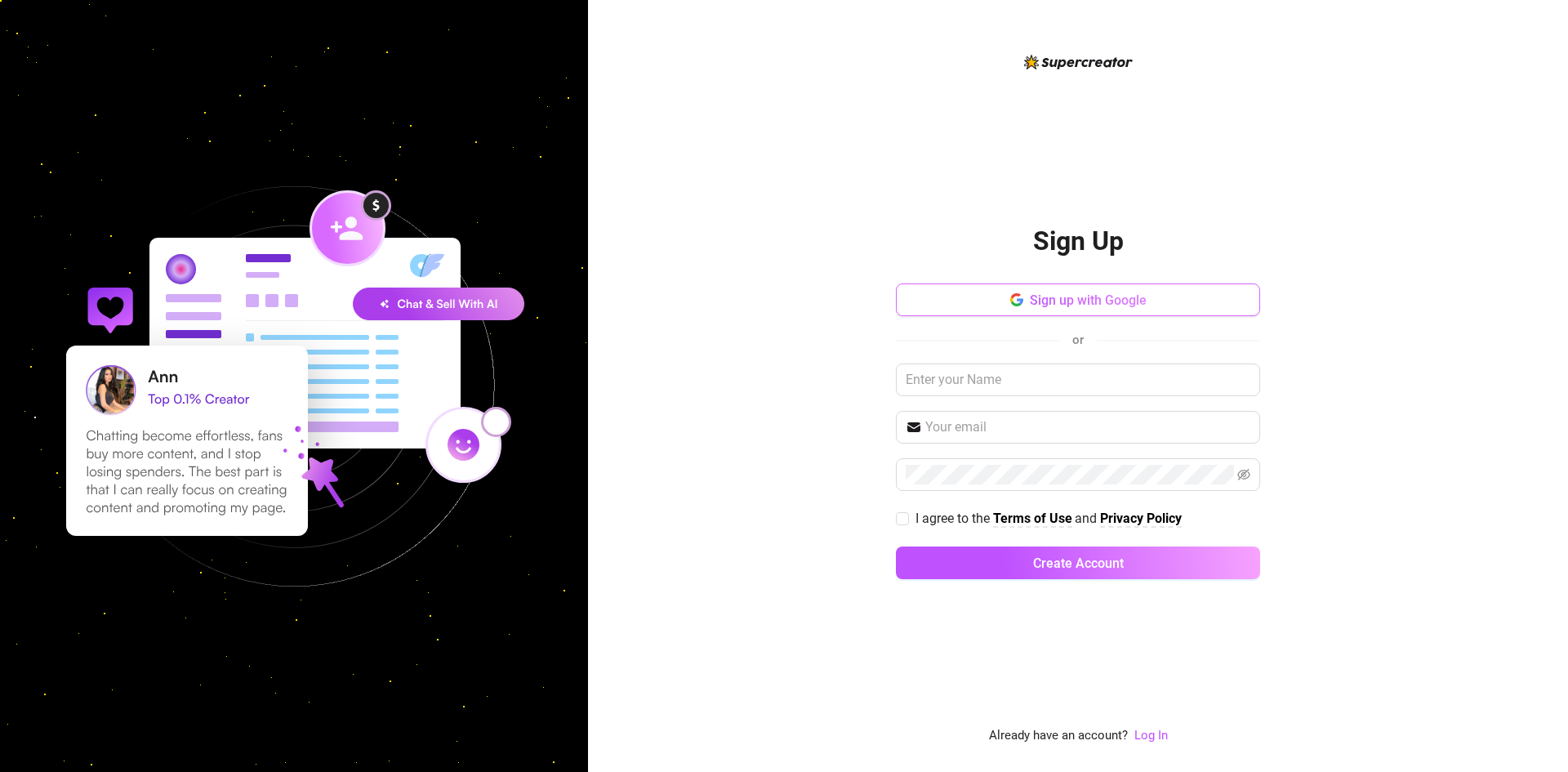
click at [1066, 293] on span "Sign up with Google" at bounding box center [1088, 301] width 117 height 16
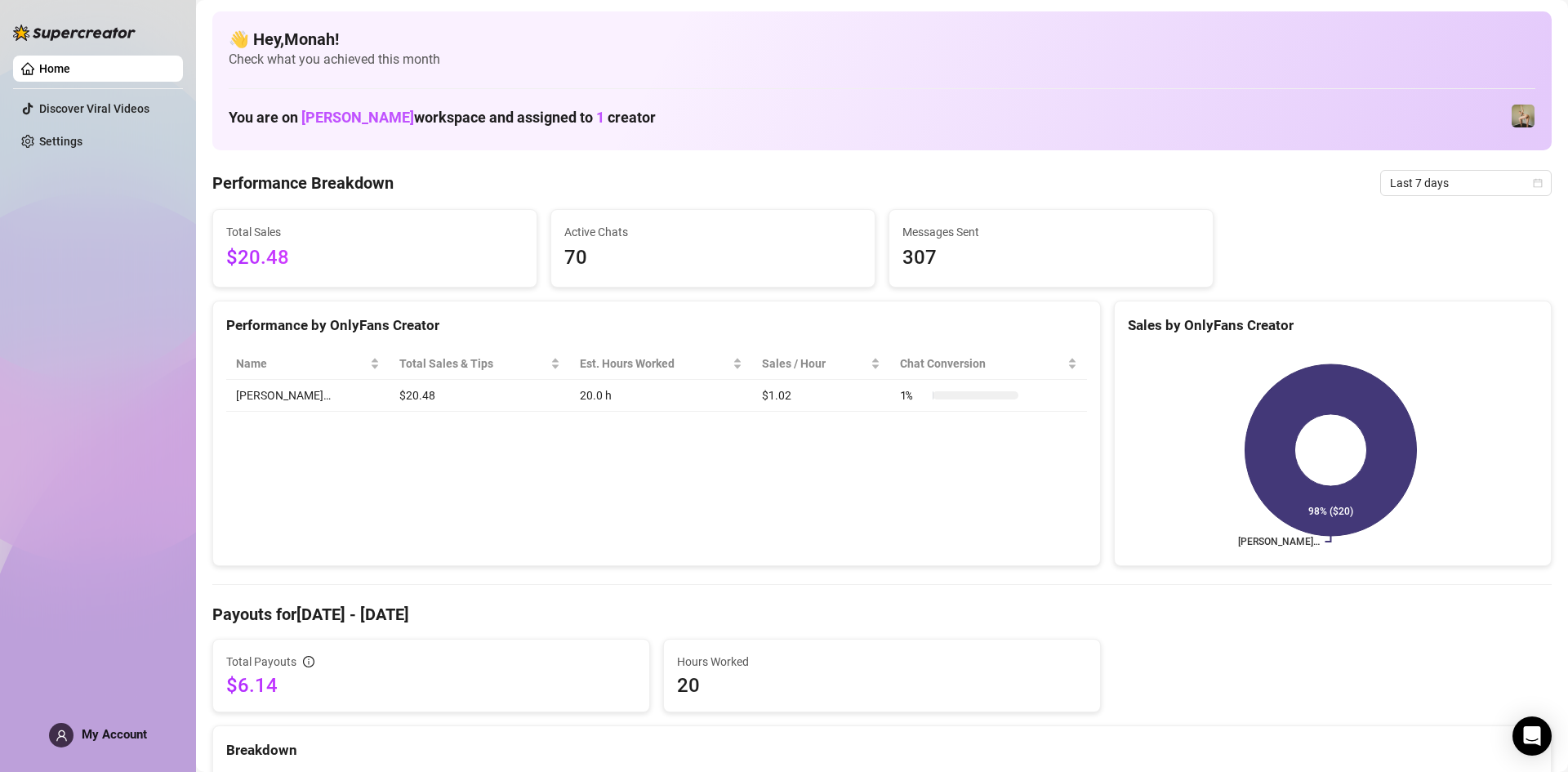
drag, startPoint x: 72, startPoint y: 105, endPoint x: 146, endPoint y: 337, distance: 243.5
click at [72, 105] on link "Discover Viral Videos" at bounding box center [94, 108] width 110 height 13
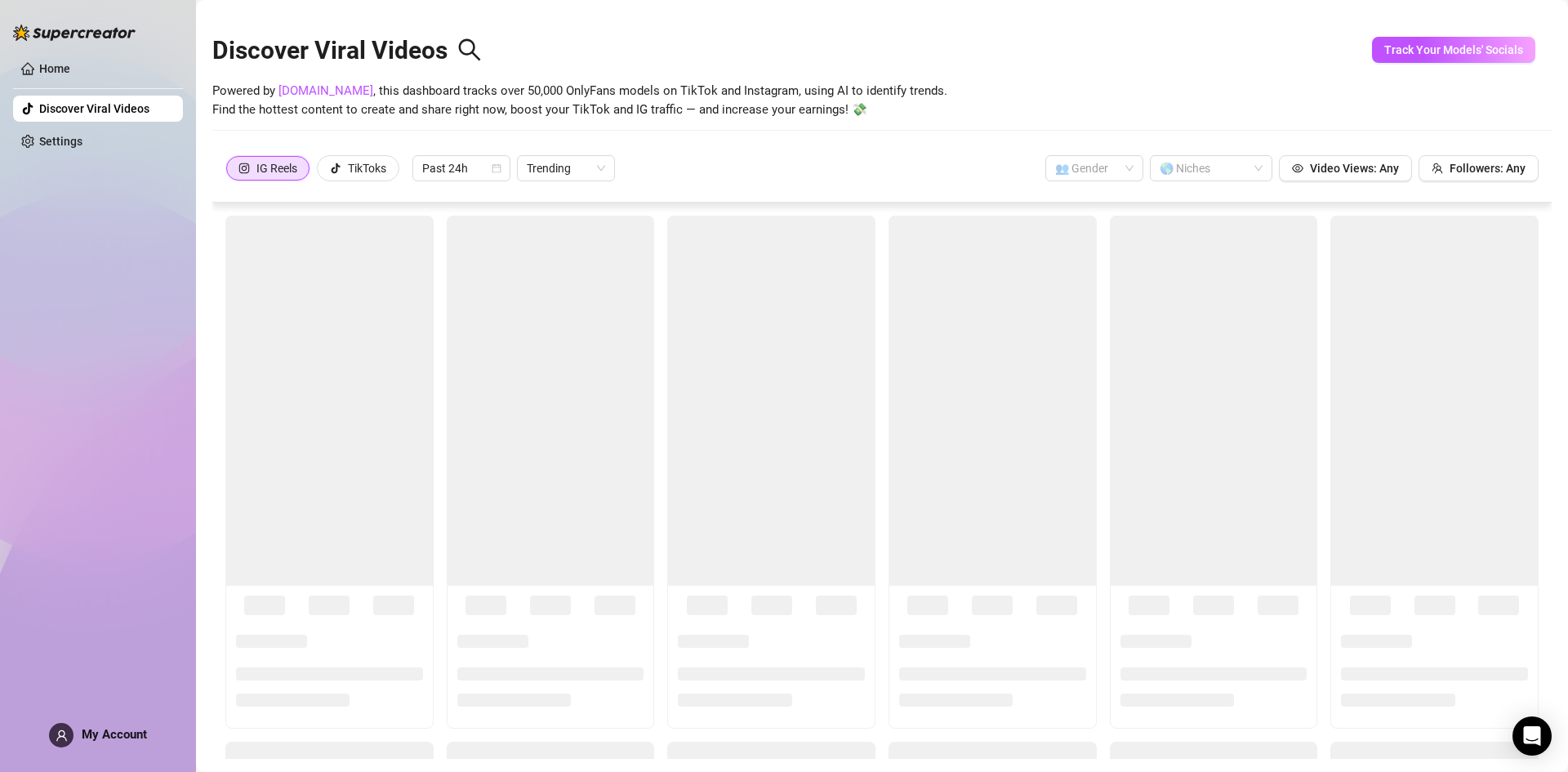
click at [39, 68] on link "Home" at bounding box center [55, 68] width 31 height 13
